Goal: Information Seeking & Learning: Learn about a topic

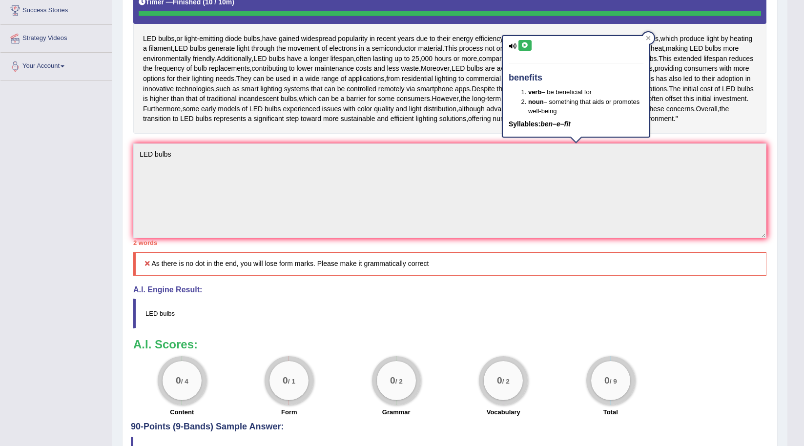
scroll to position [93, 0]
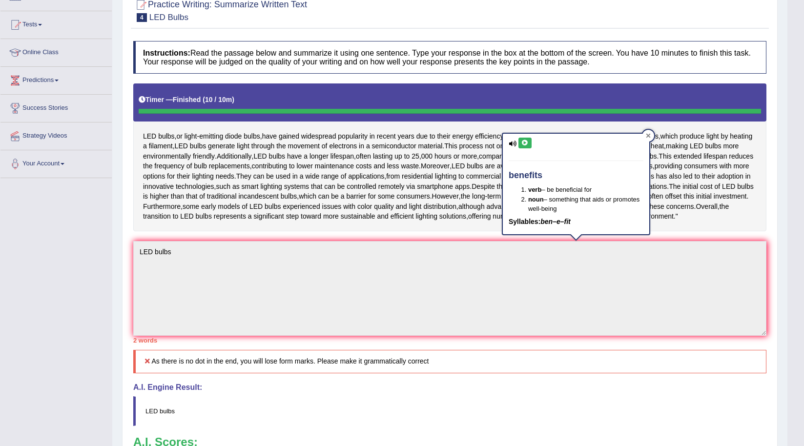
click at [649, 135] on icon at bounding box center [648, 135] width 5 height 5
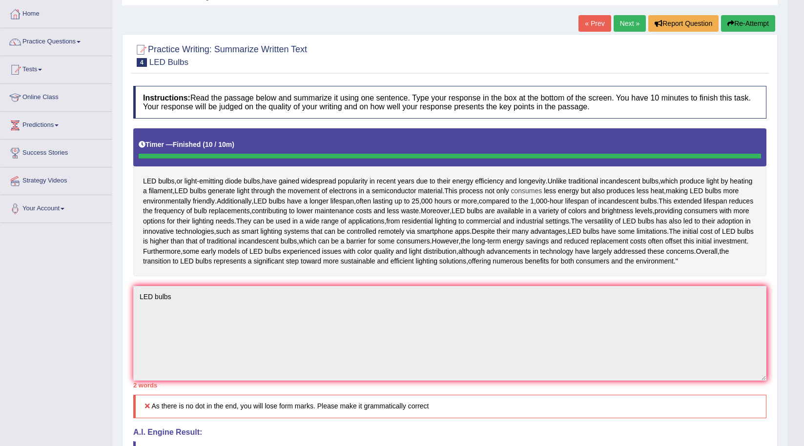
scroll to position [0, 0]
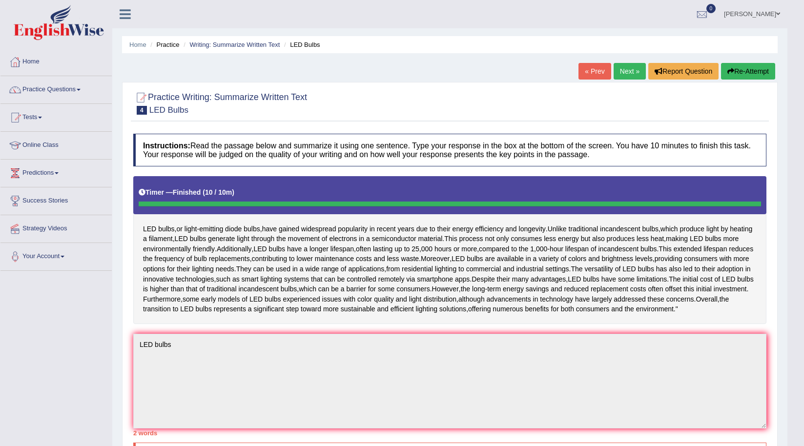
click at [750, 68] on button "Re-Attempt" at bounding box center [748, 71] width 54 height 17
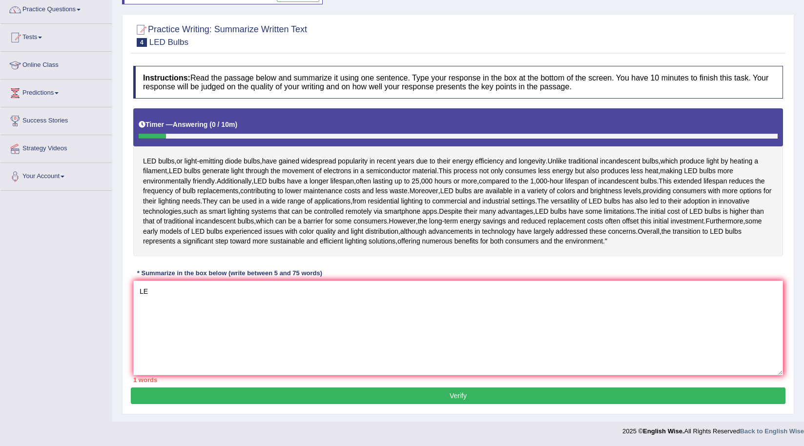
type textarea "L"
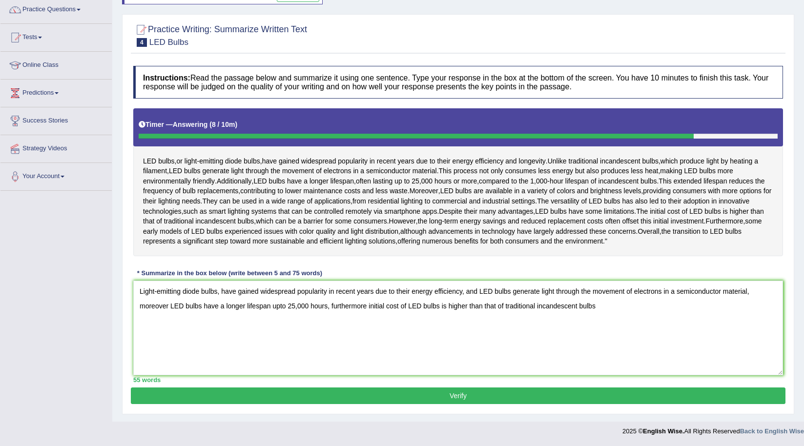
drag, startPoint x: 367, startPoint y: 306, endPoint x: 333, endPoint y: 302, distance: 33.9
click at [333, 302] on textarea "Light-emitting diode bulbs, have gained widespread popularity in recent years d…" at bounding box center [458, 328] width 650 height 95
click at [584, 306] on textarea "Light-emitting diode bulbs, have gained widespread popularity in recent years d…" at bounding box center [458, 328] width 650 height 95
drag, startPoint x: 674, startPoint y: 321, endPoint x: 657, endPoint y: 318, distance: 16.9
click at [657, 318] on textarea "Light-emitting diode bulbs, have gained widespread popularity in recent years d…" at bounding box center [458, 328] width 650 height 95
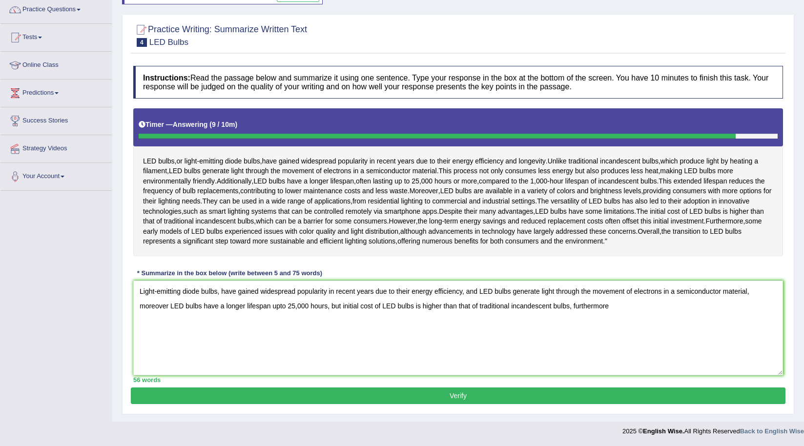
click at [657, 315] on textarea "Light-emitting diode bulbs, have gained widespread popularity in recent years d…" at bounding box center [458, 328] width 650 height 95
type textarea "Light-emitting diode bulbs, have gained widespread popularity in recent years d…"
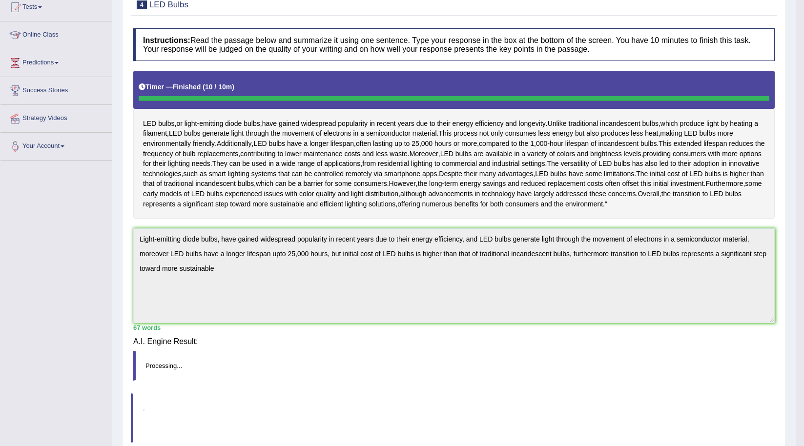
scroll to position [97, 0]
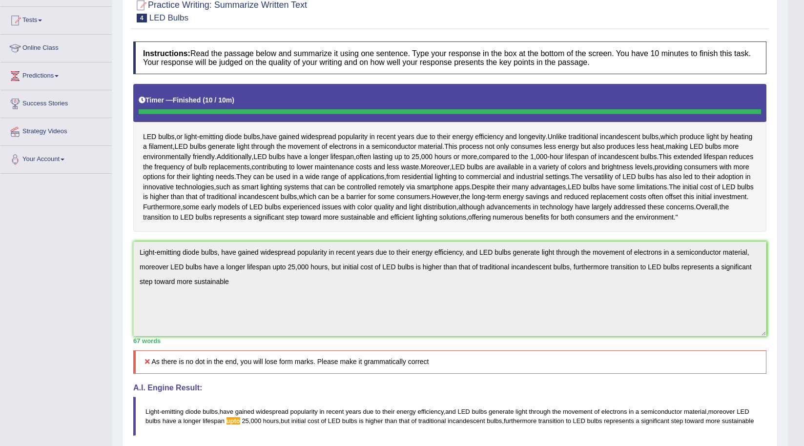
click at [131, 279] on div "Instructions: Read the passage below and summarize it using one sentence. Type …" at bounding box center [450, 283] width 638 height 493
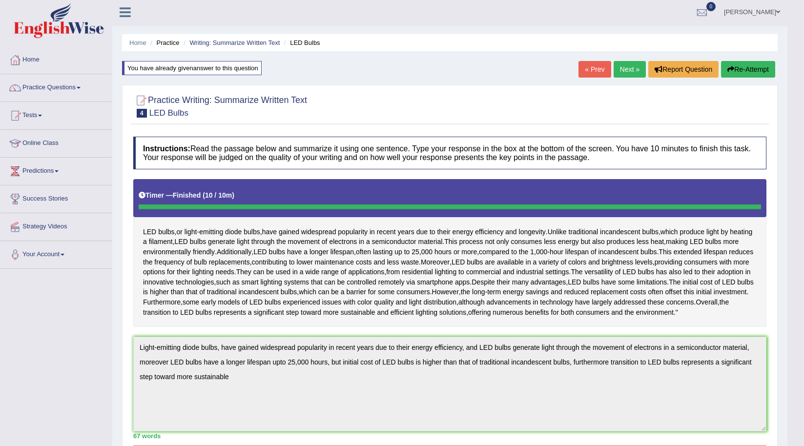
scroll to position [0, 0]
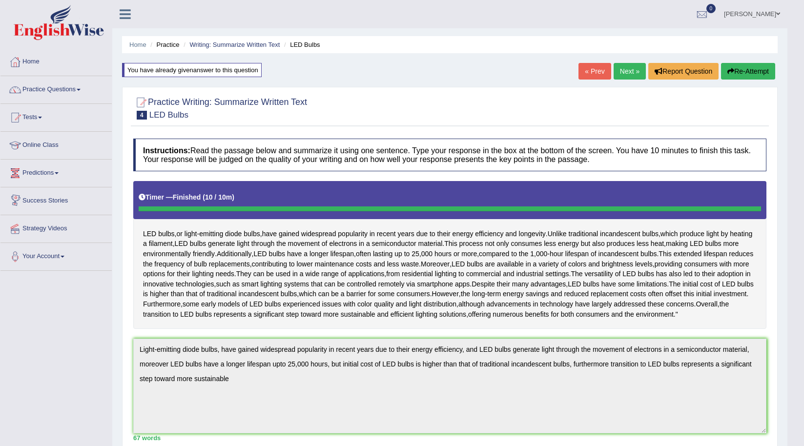
drag, startPoint x: 759, startPoint y: 73, endPoint x: 745, endPoint y: 73, distance: 14.6
click at [759, 73] on button "Re-Attempt" at bounding box center [748, 71] width 54 height 17
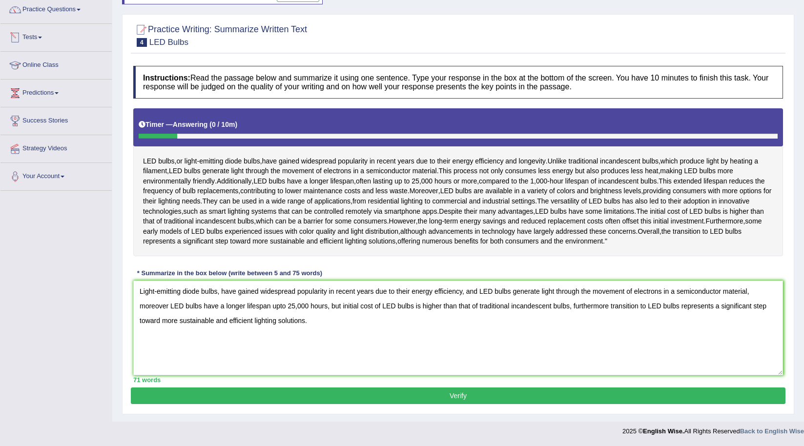
type textarea "Light-emitting diode bulbs, have gained widespread popularity in recent years d…"
click at [420, 398] on button "Verify" at bounding box center [458, 396] width 655 height 17
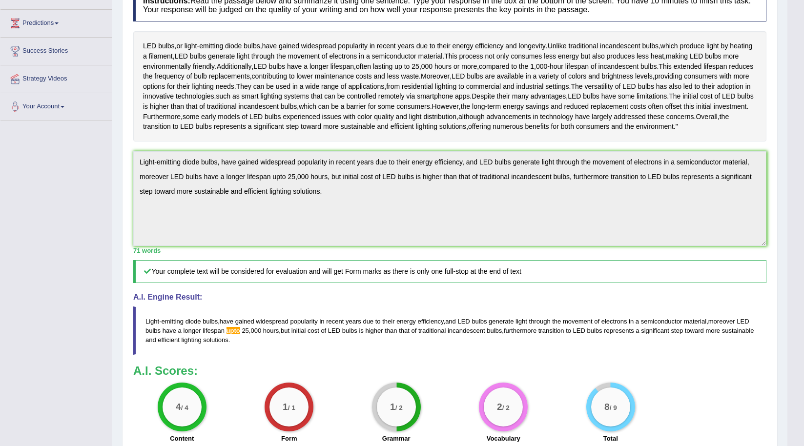
scroll to position [127, 0]
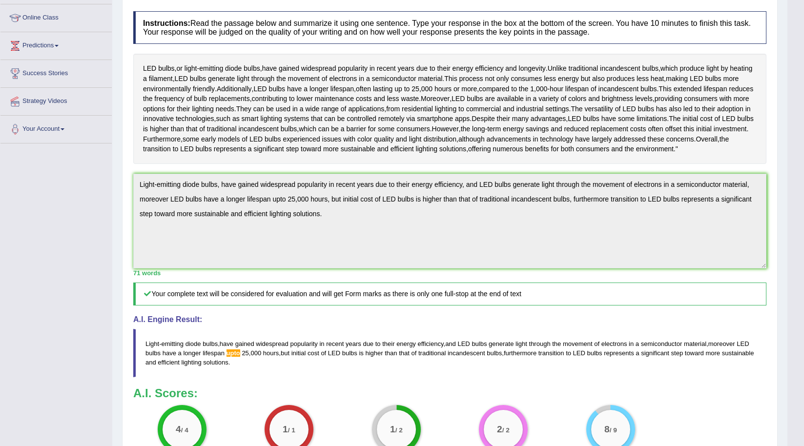
click at [266, 377] on blockquote "Light - emitting diode bulbs , have gained widespread popularity in recent year…" at bounding box center [449, 353] width 633 height 48
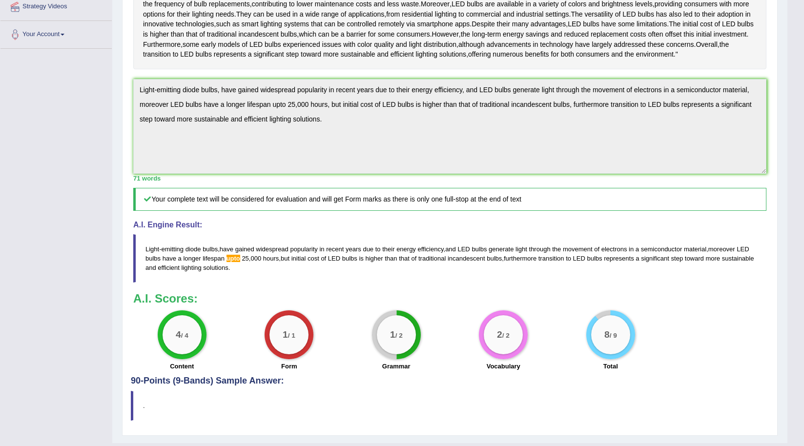
scroll to position [225, 0]
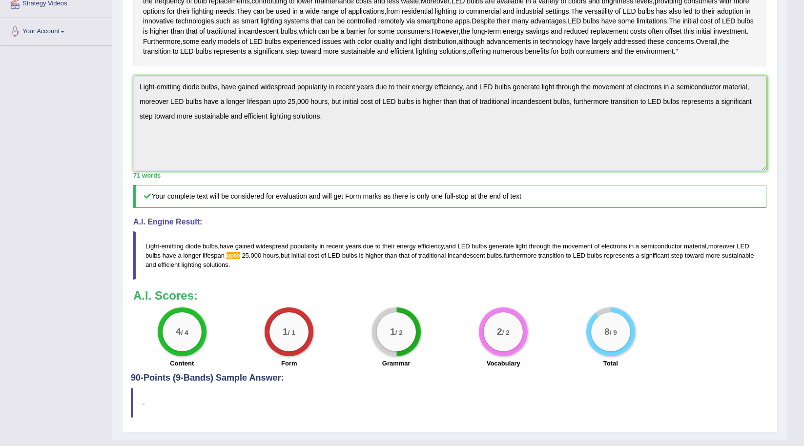
drag, startPoint x: 295, startPoint y: 309, endPoint x: 221, endPoint y: 301, distance: 74.7
click at [221, 280] on blockquote "Light - emitting diode bulbs , have gained widespread popularity in recent year…" at bounding box center [449, 255] width 633 height 48
drag, startPoint x: 268, startPoint y: 291, endPoint x: 175, endPoint y: 275, distance: 94.6
click at [175, 275] on blockquote "Light - emitting diode bulbs , have gained widespread popularity in recent year…" at bounding box center [449, 255] width 633 height 48
click at [121, 115] on div "Home Practice Writing: Summarize Written Text LED Bulbs You have already given …" at bounding box center [449, 107] width 675 height 665
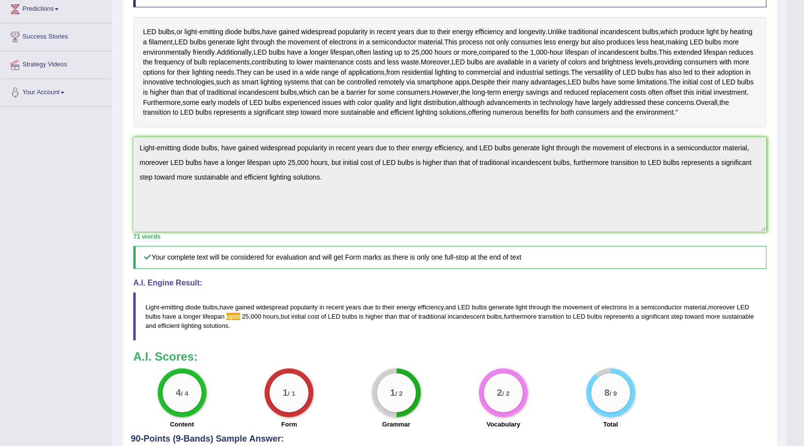
scroll to position [0, 0]
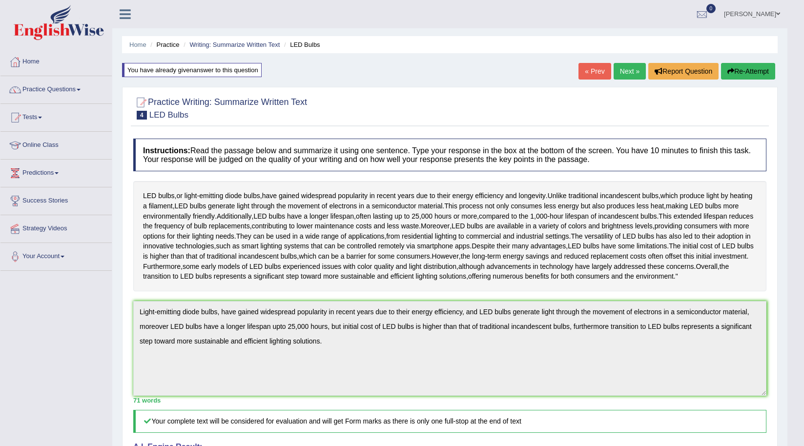
click at [742, 76] on button "Re-Attempt" at bounding box center [748, 71] width 54 height 17
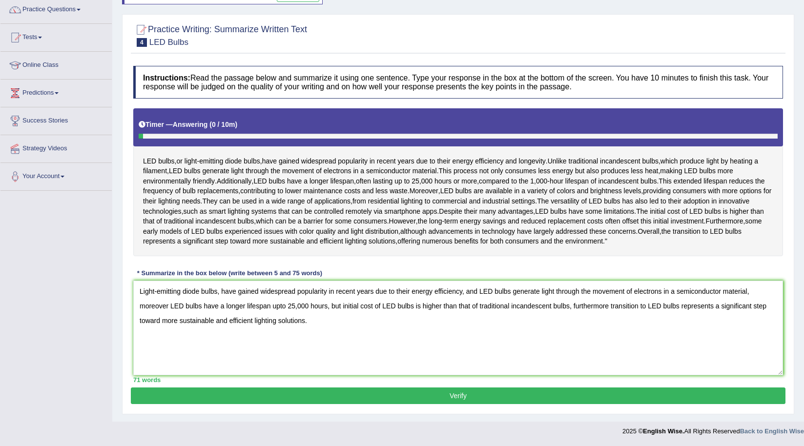
click at [272, 307] on textarea "Light-emitting diode bulbs, have gained widespread popularity in recent years d…" at bounding box center [458, 328] width 650 height 95
type textarea "Light-emitting diode bulbs, have gained widespread popularity in recent years d…"
click at [398, 389] on button "Verify" at bounding box center [458, 396] width 655 height 17
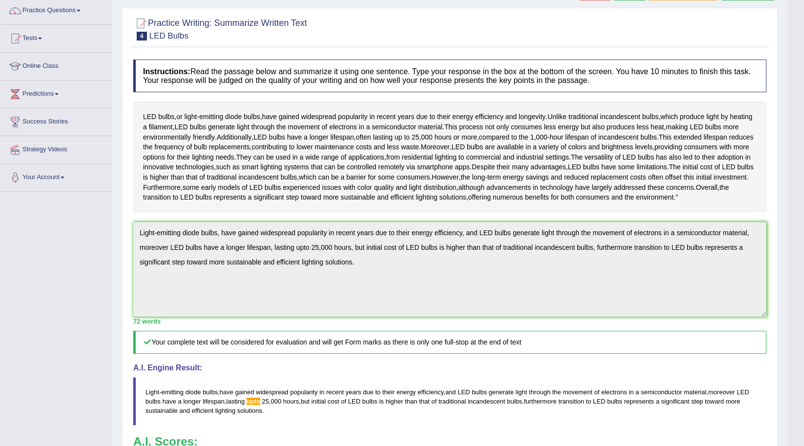
scroll to position [64, 0]
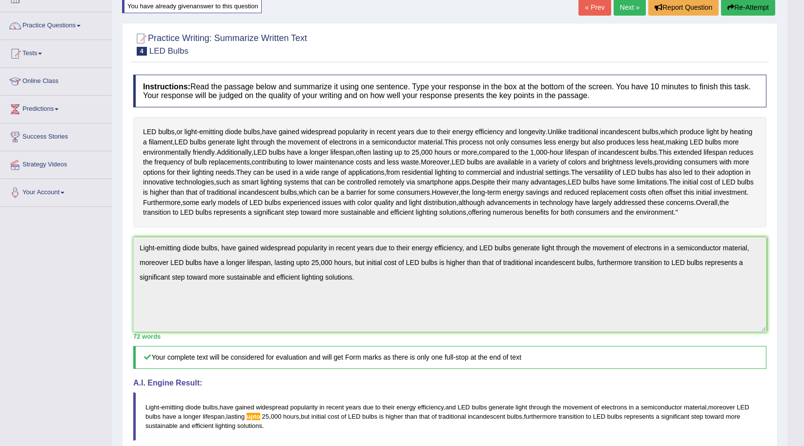
click at [736, 6] on button "Re-Attempt" at bounding box center [748, 7] width 54 height 17
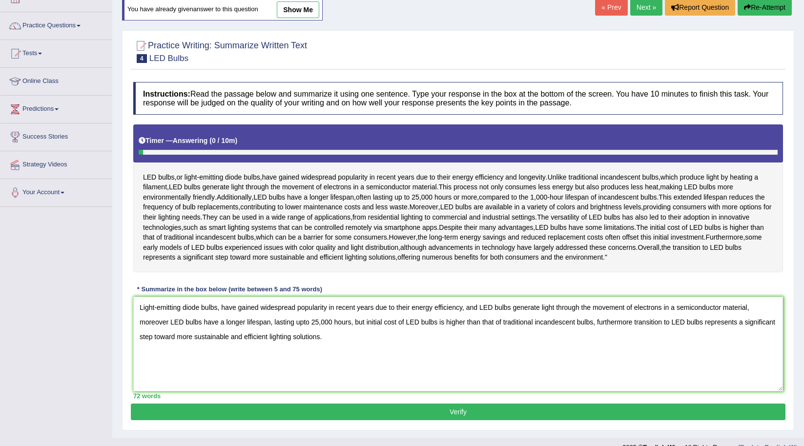
click at [310, 350] on textarea "Light-emitting diode bulbs, have gained widespread popularity in recent years d…" at bounding box center [458, 344] width 650 height 95
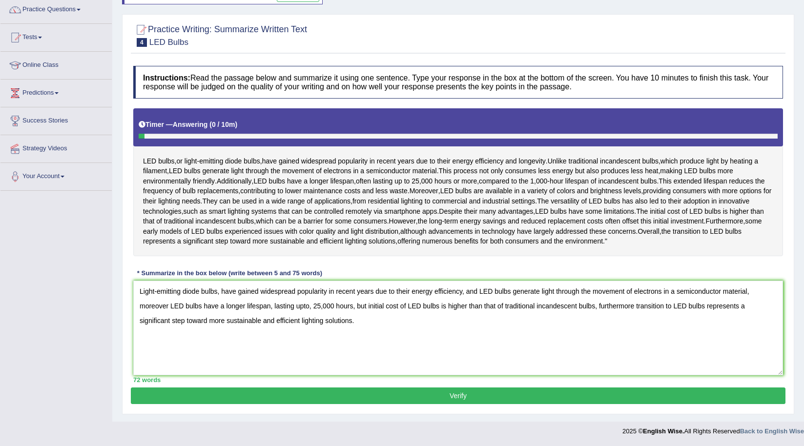
scroll to position [110, 0]
type textarea "Light-emitting diode bulbs, have gained widespread popularity in recent years d…"
drag, startPoint x: 369, startPoint y: 410, endPoint x: 373, endPoint y: 406, distance: 5.2
click at [369, 410] on div "Practice Writing: Summarize Written Text 4 LED Bulbs Instructions: Read the pas…" at bounding box center [458, 214] width 672 height 400
click at [376, 395] on button "Verify" at bounding box center [458, 396] width 655 height 17
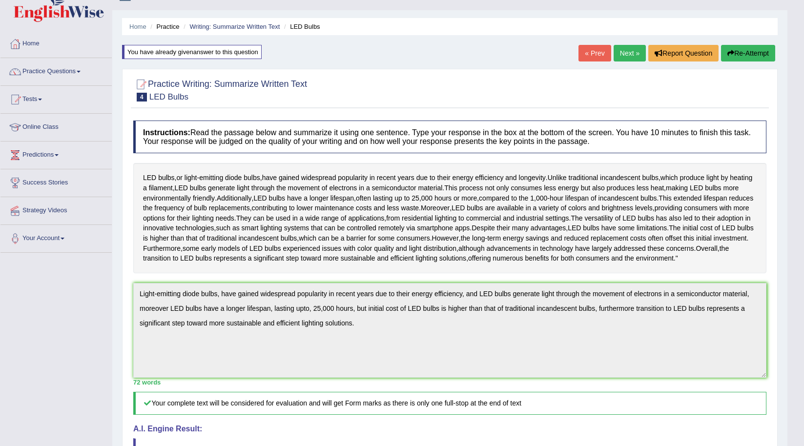
scroll to position [0, 0]
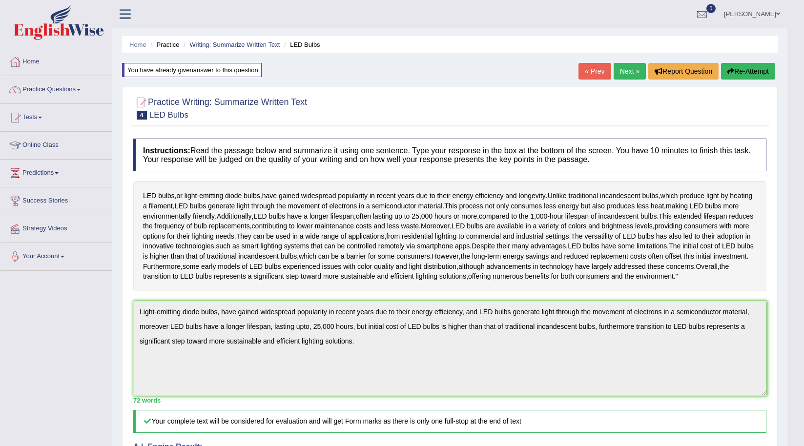
click at [727, 74] on icon "button" at bounding box center [730, 71] width 7 height 7
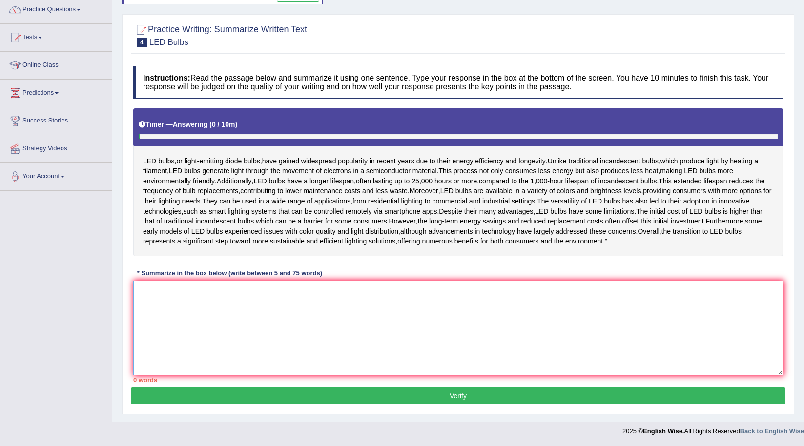
click at [304, 357] on textarea at bounding box center [458, 328] width 650 height 95
paste textarea "Light-emitting diode bulbs, have gained widespread popularity in recent years d…"
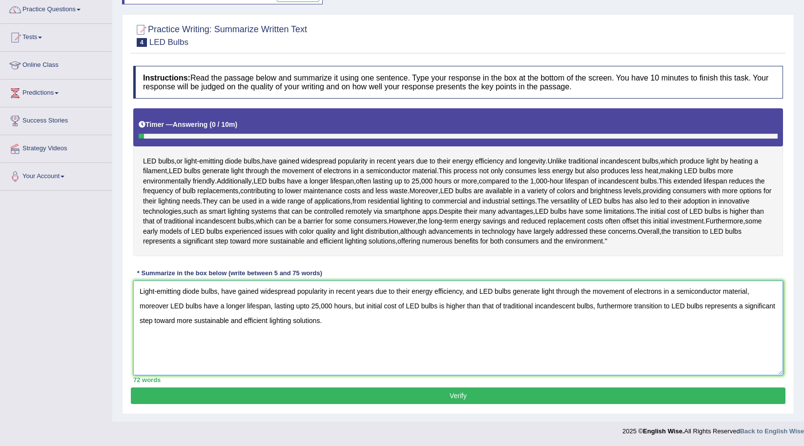
drag, startPoint x: 309, startPoint y: 304, endPoint x: 294, endPoint y: 306, distance: 15.8
click at [294, 306] on textarea "Light-emitting diode bulbs, have gained widespread popularity in recent years d…" at bounding box center [458, 328] width 650 height 95
click at [270, 306] on textarea "Light-emitting diode bulbs, have gained widespread popularity in recent years d…" at bounding box center [458, 328] width 650 height 95
type textarea "Light-emitting diode bulbs, have gained widespread popularity in recent years d…"
click at [373, 389] on button "Verify" at bounding box center [458, 396] width 655 height 17
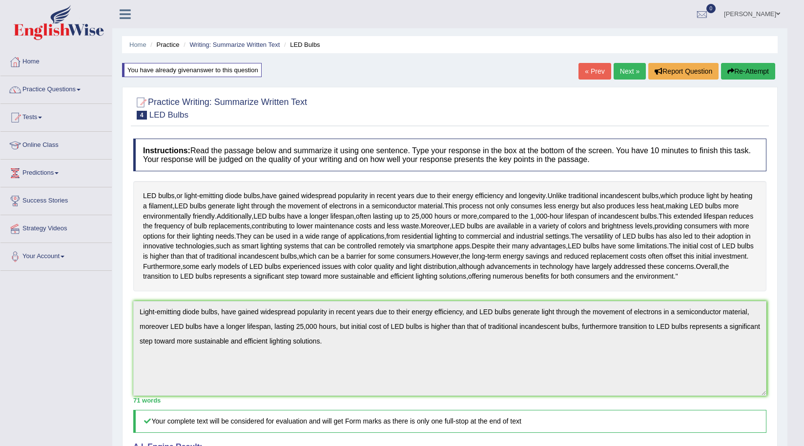
click at [616, 77] on link "Next »" at bounding box center [630, 71] width 32 height 17
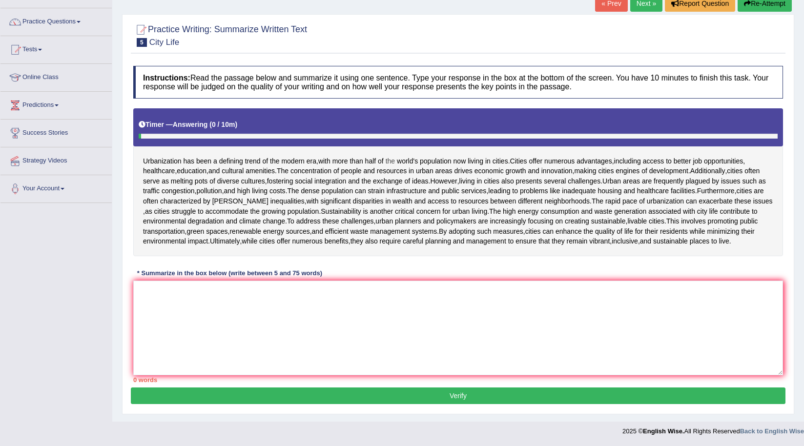
drag, startPoint x: 560, startPoint y: 215, endPoint x: 396, endPoint y: 162, distance: 172.9
click at [396, 170] on div "Urbanization has been a defining trend of the modern era , with more than half …" at bounding box center [458, 182] width 650 height 148
drag, startPoint x: 607, startPoint y: 238, endPoint x: 604, endPoint y: 264, distance: 26.0
click at [604, 264] on div "Instructions: Read the passage below and summarize it using one sentence. Type …" at bounding box center [458, 224] width 655 height 327
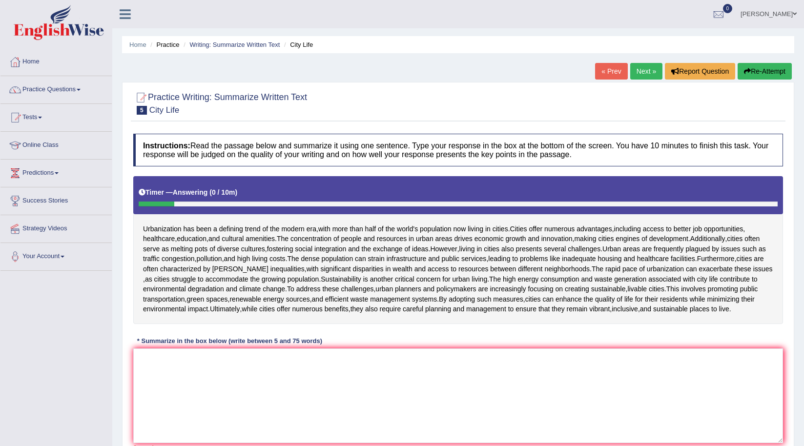
click at [765, 65] on button "Re-Attempt" at bounding box center [765, 71] width 54 height 17
click at [698, 348] on textarea at bounding box center [458, 395] width 650 height 95
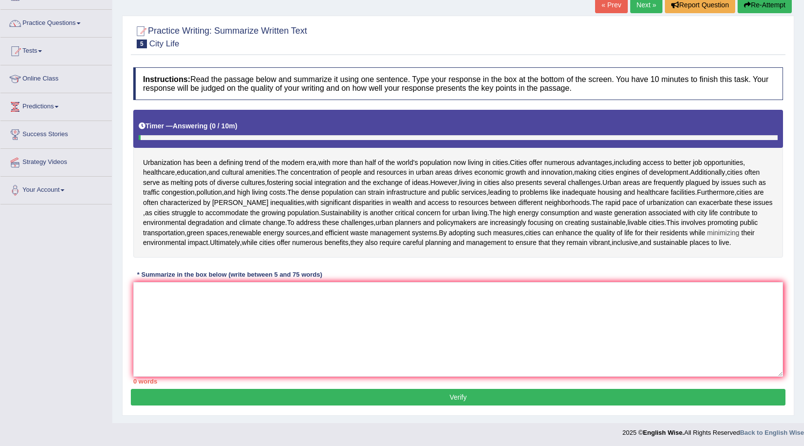
click at [739, 237] on span "minimizing" at bounding box center [723, 233] width 32 height 10
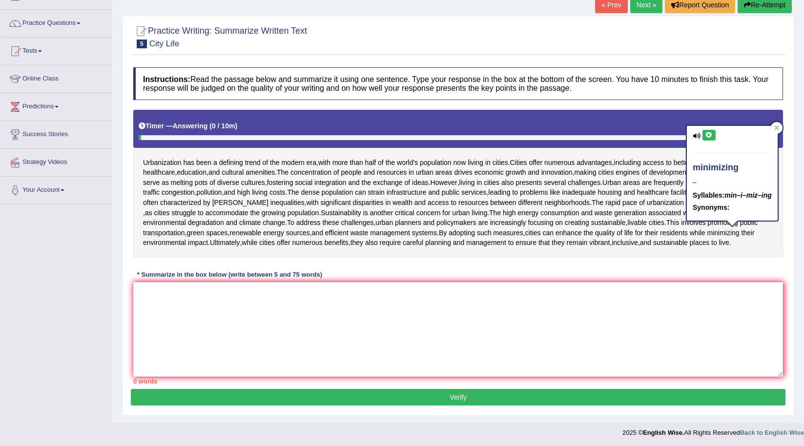
click at [750, 245] on div "Urbanization has been a defining trend of the modern era , with more than half …" at bounding box center [458, 184] width 650 height 148
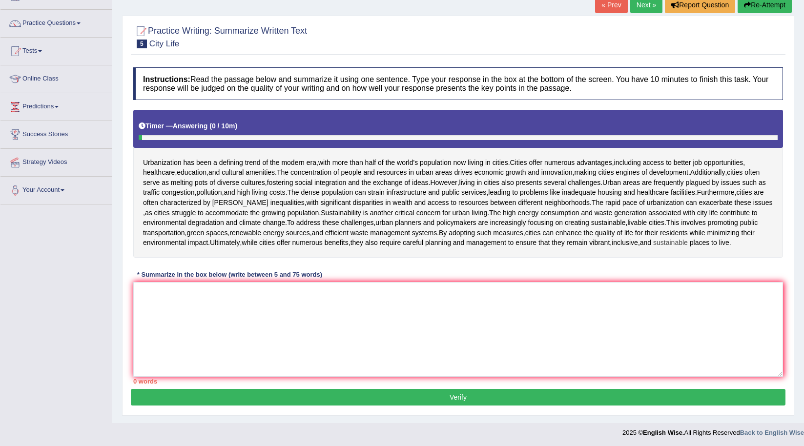
drag, startPoint x: 750, startPoint y: 241, endPoint x: 695, endPoint y: 239, distance: 55.2
click at [695, 239] on div "Urbanization has been a defining trend of the modern era , with more than half …" at bounding box center [458, 184] width 650 height 148
drag, startPoint x: 742, startPoint y: 246, endPoint x: 631, endPoint y: 214, distance: 116.2
click at [649, 226] on div "Urbanization has been a defining trend of the modern era , with more than half …" at bounding box center [458, 184] width 650 height 148
click at [747, 12] on button "Re-Attempt" at bounding box center [765, 5] width 54 height 17
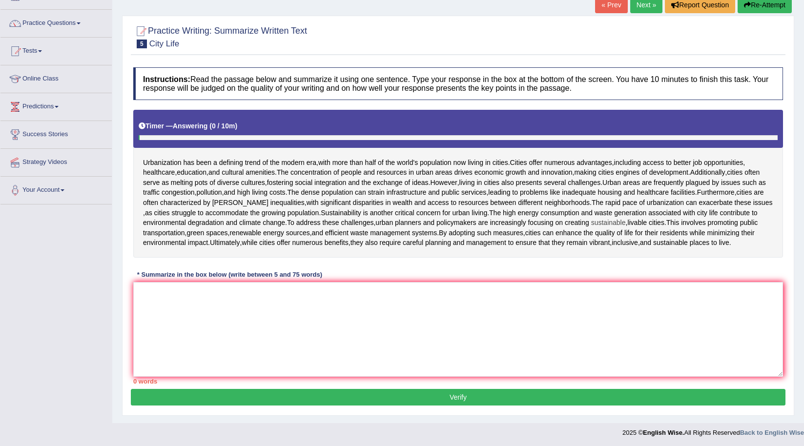
scroll to position [66, 0]
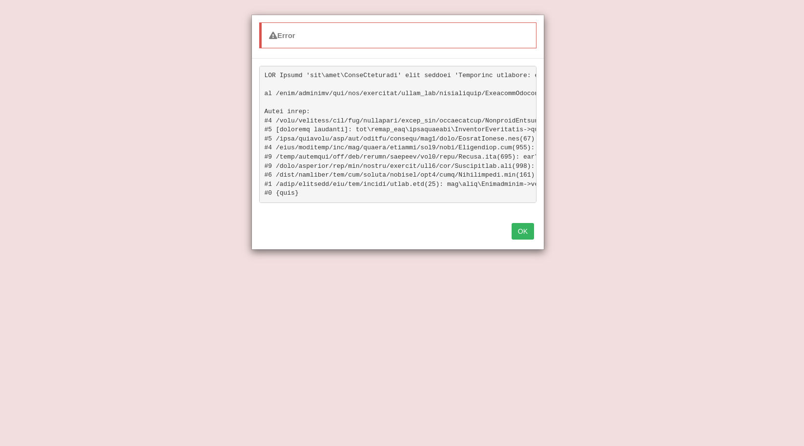
click at [520, 240] on button "OK" at bounding box center [523, 231] width 22 height 17
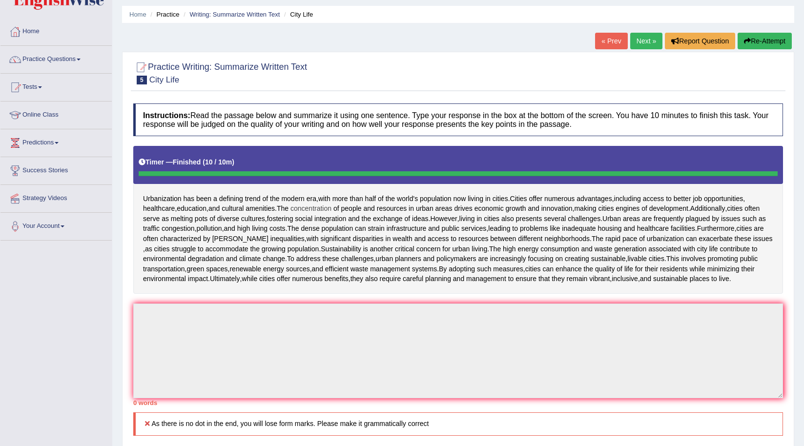
scroll to position [0, 0]
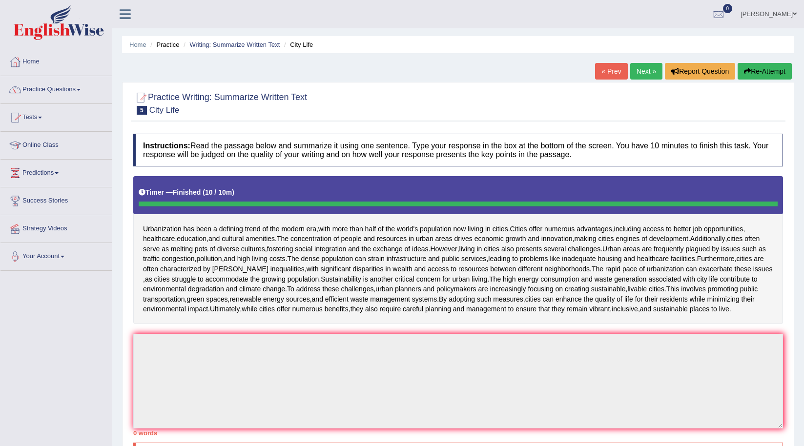
click at [760, 70] on button "Re-Attempt" at bounding box center [765, 71] width 54 height 17
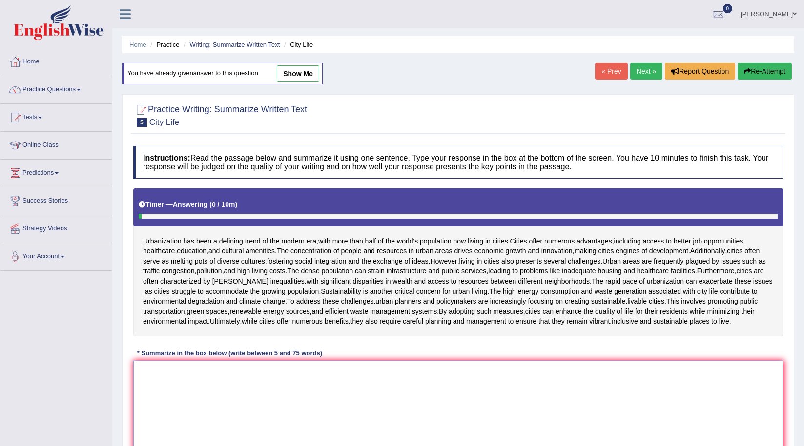
click at [490, 403] on textarea at bounding box center [458, 408] width 650 height 95
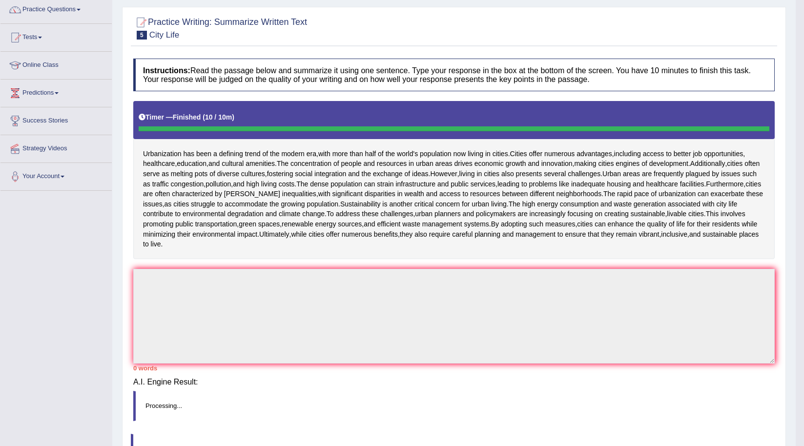
scroll to position [67, 0]
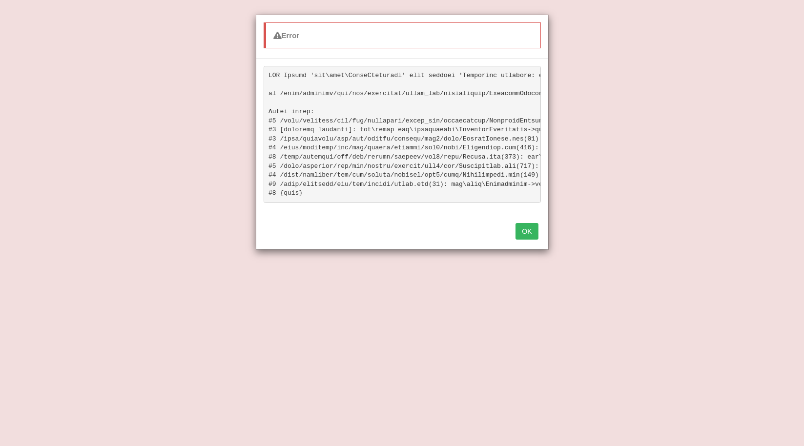
click at [531, 240] on button "OK" at bounding box center [526, 231] width 22 height 17
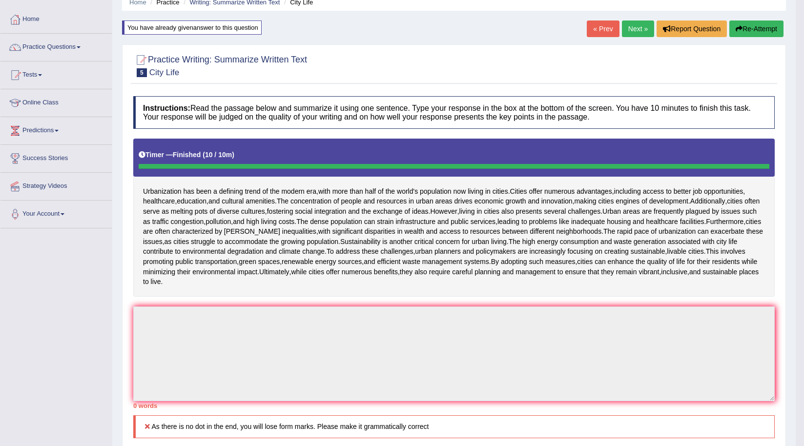
scroll to position [18, 0]
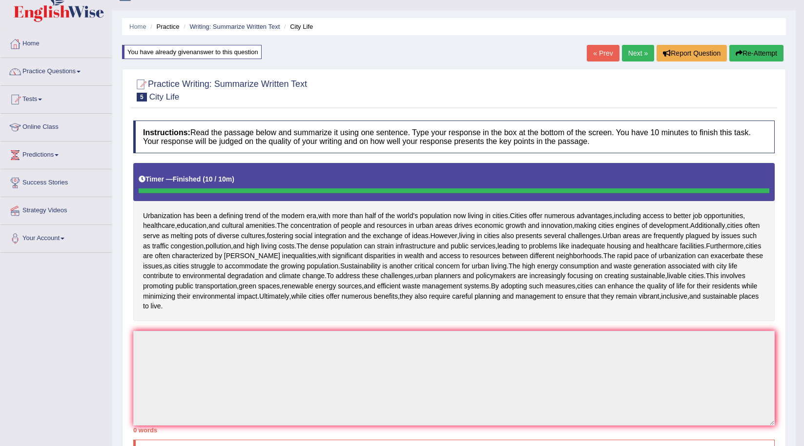
click at [740, 53] on icon "button" at bounding box center [739, 53] width 7 height 7
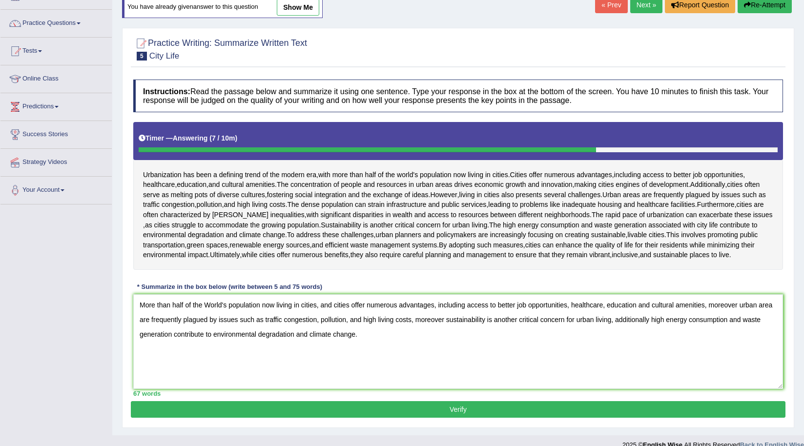
type textarea "More than half of the World's population now living in cities, and cities offer…"
click at [462, 406] on button "Verify" at bounding box center [458, 409] width 655 height 17
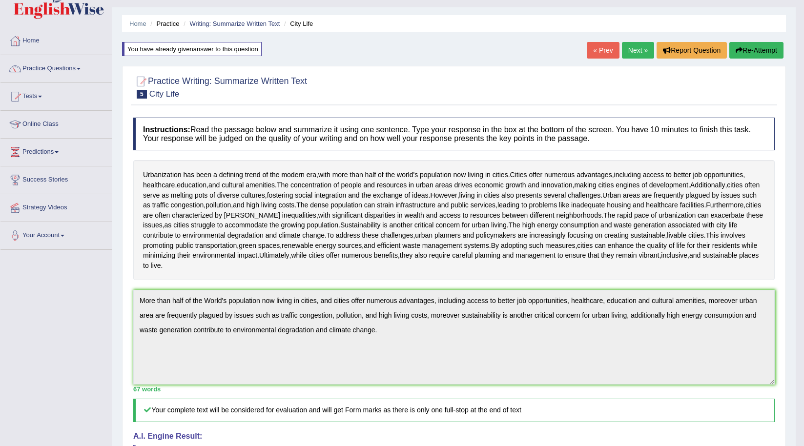
scroll to position [9, 0]
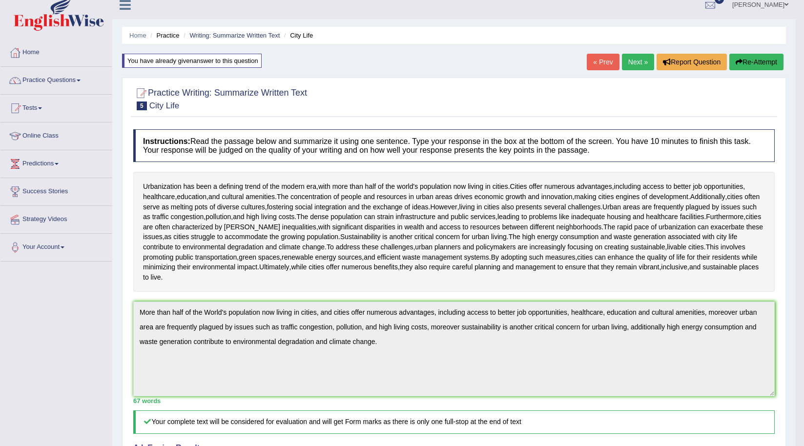
click at [636, 69] on link "Next »" at bounding box center [638, 62] width 32 height 17
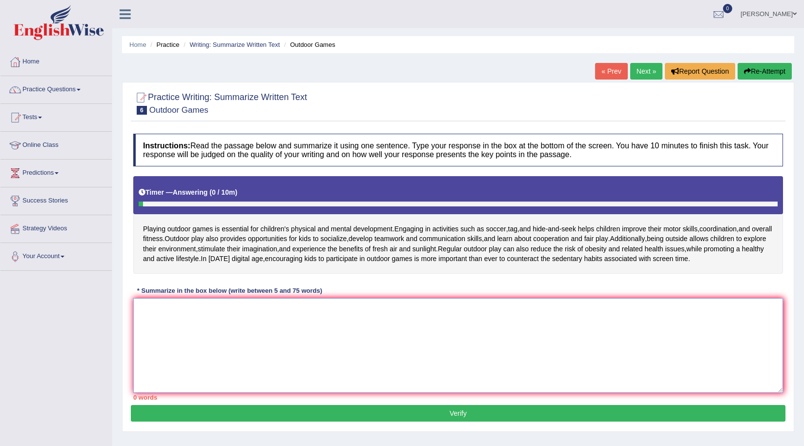
drag, startPoint x: 638, startPoint y: 319, endPoint x: 669, endPoint y: 382, distance: 70.1
click at [676, 391] on textarea at bounding box center [458, 345] width 650 height 95
click at [780, 69] on button "Re-Attempt" at bounding box center [765, 71] width 54 height 17
drag, startPoint x: 654, startPoint y: 333, endPoint x: 620, endPoint y: 323, distance: 35.3
click at [654, 333] on textarea at bounding box center [458, 345] width 650 height 95
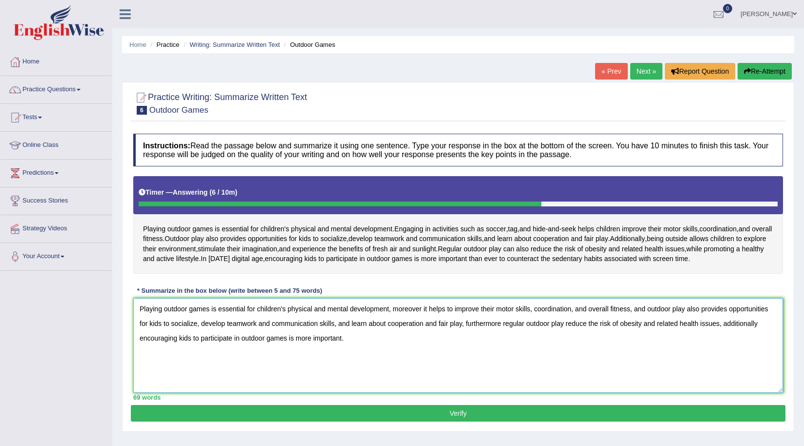
type textarea "Playing outdoor games is essential for children's physical and mental developme…"
click at [430, 414] on button "Verify" at bounding box center [458, 413] width 655 height 17
